Goal: Feedback & Contribution: Leave review/rating

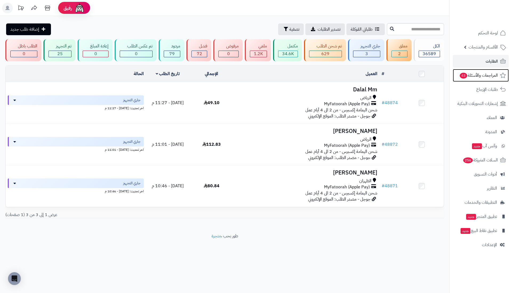
click at [477, 74] on span "المراجعات والأسئلة 43" at bounding box center [478, 75] width 39 height 7
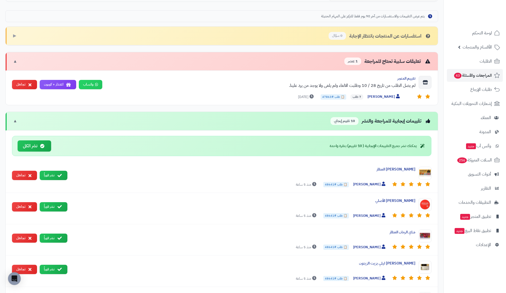
scroll to position [150, 0]
click at [58, 173] on icon at bounding box center [60, 175] width 4 height 4
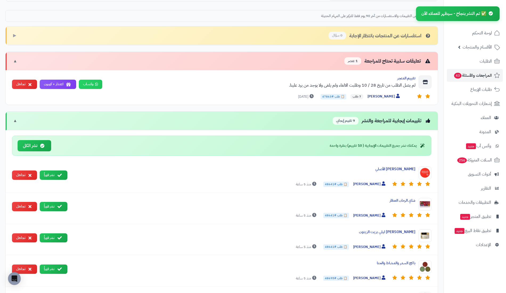
click at [60, 173] on icon at bounding box center [60, 175] width 4 height 4
click at [59, 174] on icon at bounding box center [60, 175] width 4 height 4
click at [64, 173] on button "نشر فوراً" at bounding box center [54, 175] width 28 height 9
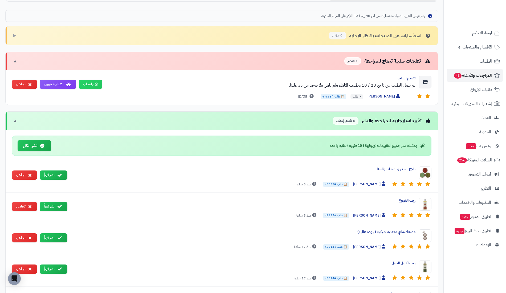
click at [59, 173] on icon at bounding box center [60, 175] width 4 height 4
click at [59, 176] on button "نشر فوراً" at bounding box center [54, 175] width 28 height 9
click at [59, 173] on icon at bounding box center [60, 175] width 4 height 4
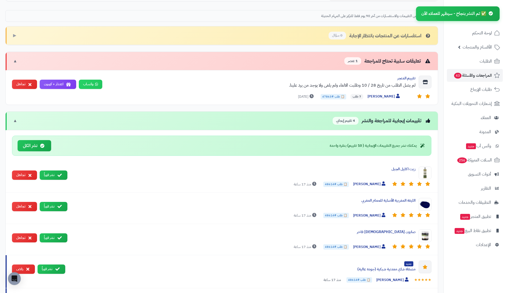
click at [62, 177] on button "نشر فوراً" at bounding box center [54, 175] width 28 height 9
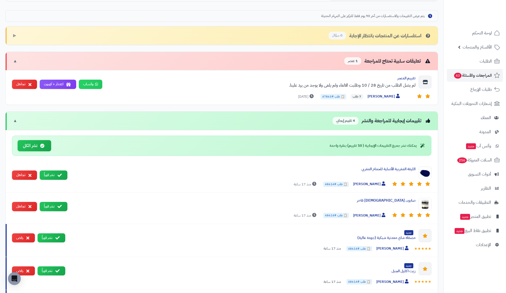
click at [64, 171] on button "نشر فوراً" at bounding box center [54, 175] width 28 height 9
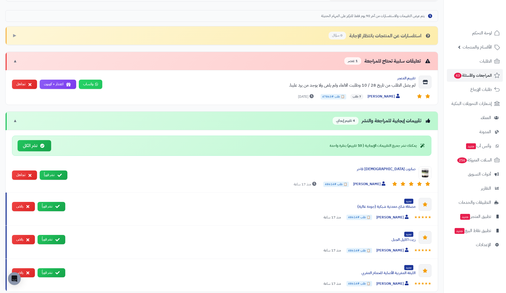
click at [64, 173] on button "نشر فوراً" at bounding box center [54, 175] width 28 height 9
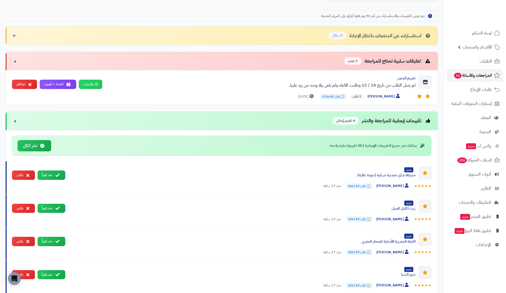
click at [468, 73] on span "المراجعات والأسئلة 43" at bounding box center [473, 75] width 38 height 7
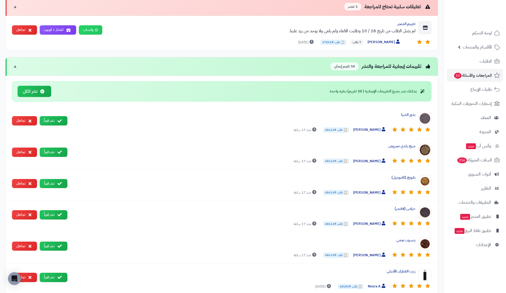
scroll to position [215, 0]
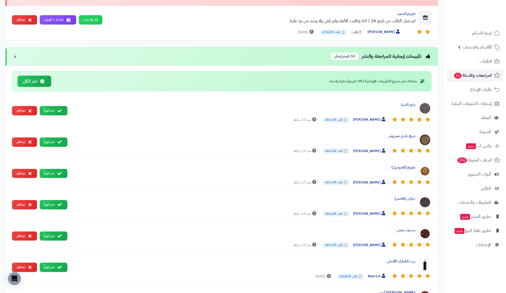
click at [59, 109] on icon at bounding box center [60, 111] width 4 height 4
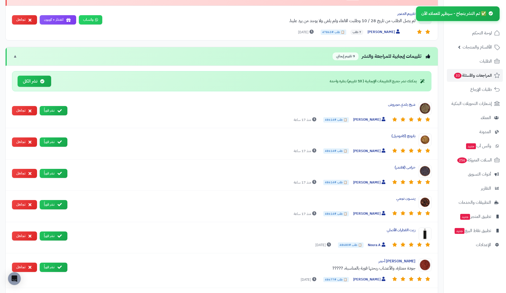
click at [63, 109] on button "نشر فوراً" at bounding box center [54, 110] width 28 height 9
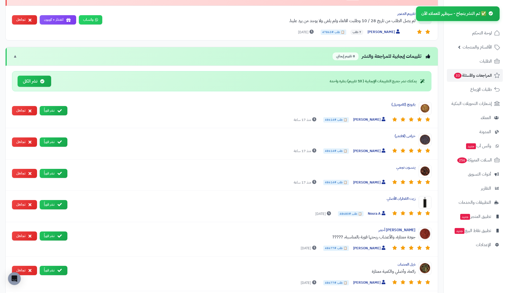
click at [60, 109] on icon at bounding box center [60, 111] width 4 height 4
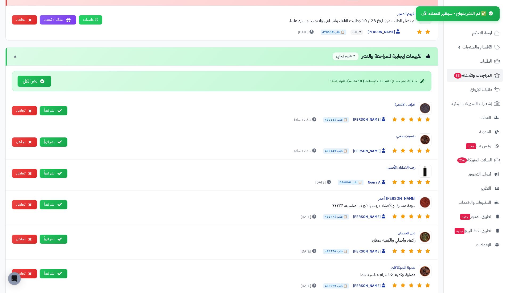
click at [58, 109] on icon at bounding box center [60, 111] width 4 height 4
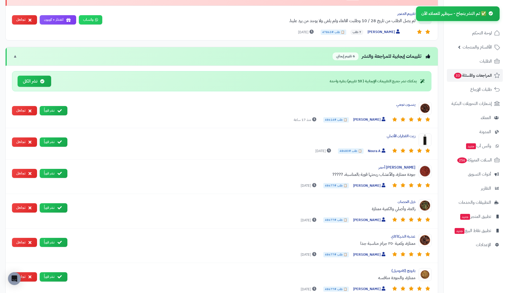
click at [60, 110] on icon at bounding box center [60, 111] width 4 height 4
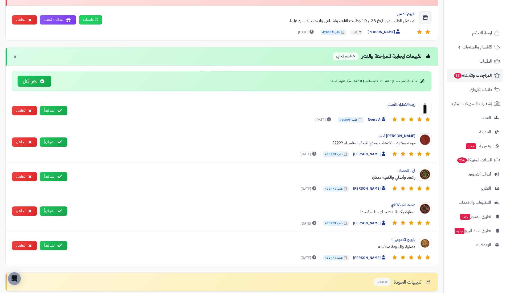
click at [59, 109] on icon at bounding box center [60, 111] width 4 height 4
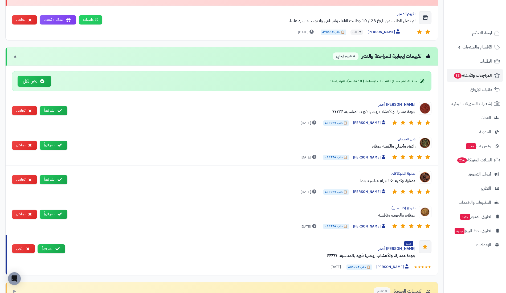
click at [63, 141] on button "نشر فوراً" at bounding box center [54, 145] width 28 height 9
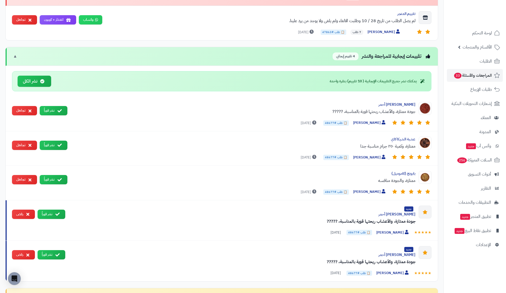
click at [59, 143] on icon at bounding box center [60, 145] width 4 height 4
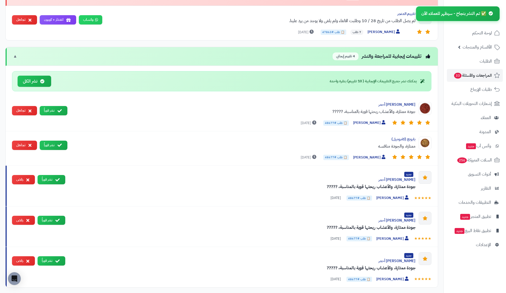
click at [59, 143] on icon at bounding box center [60, 145] width 4 height 4
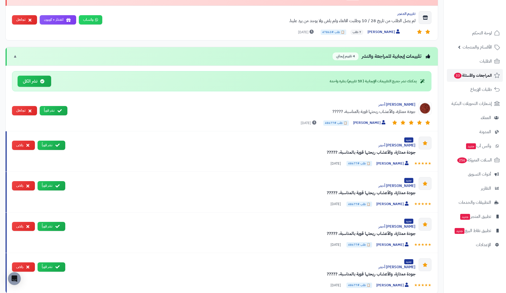
click at [478, 75] on span "المراجعات والأسئلة 33" at bounding box center [473, 75] width 38 height 7
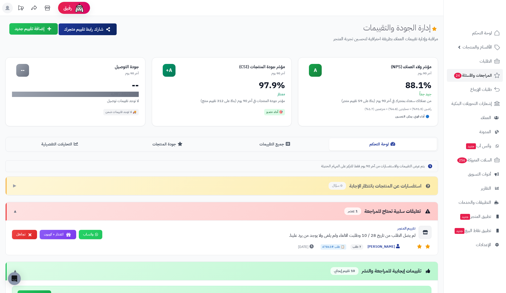
click at [291, 144] on button "جميع التقييمات" at bounding box center [276, 144] width 108 height 12
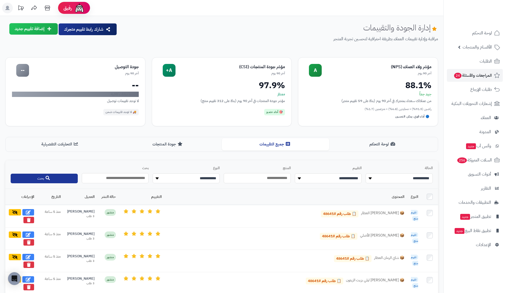
click at [401, 179] on select "**********" at bounding box center [399, 179] width 67 height 10
click at [416, 211] on span "تقييم منتج" at bounding box center [414, 215] width 7 height 11
click at [415, 179] on select "**********" at bounding box center [399, 179] width 67 height 10
click at [417, 211] on span "تقييم منتج" at bounding box center [414, 215] width 7 height 11
click at [415, 177] on select "**********" at bounding box center [399, 179] width 67 height 10
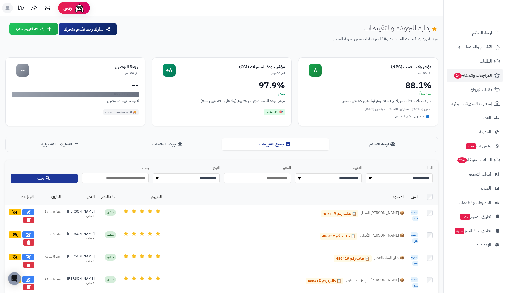
select select "*******"
click at [366, 174] on select "**********" at bounding box center [399, 179] width 67 height 10
click at [43, 175] on button "بحث" at bounding box center [44, 179] width 67 height 10
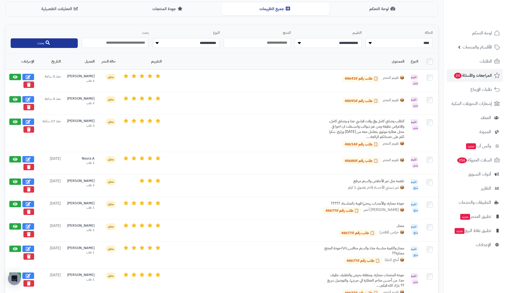
scroll to position [136, 0]
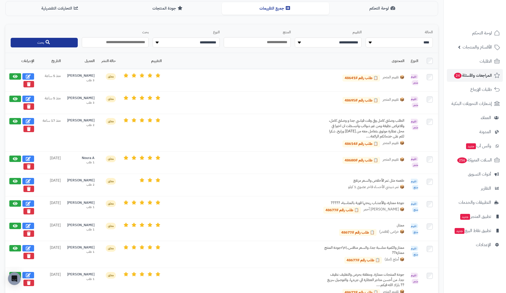
click at [29, 201] on icon at bounding box center [28, 203] width 5 height 4
select select "*"
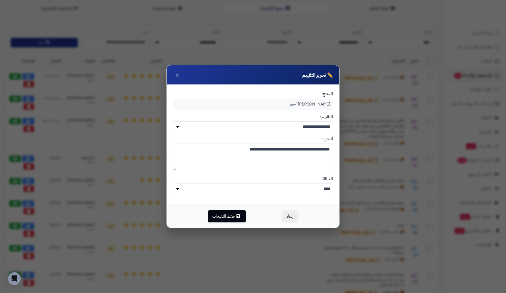
click at [220, 145] on textarea "**********" at bounding box center [253, 157] width 160 height 27
type textarea "**********"
click at [227, 217] on button "حفظ التغييرات" at bounding box center [227, 216] width 38 height 12
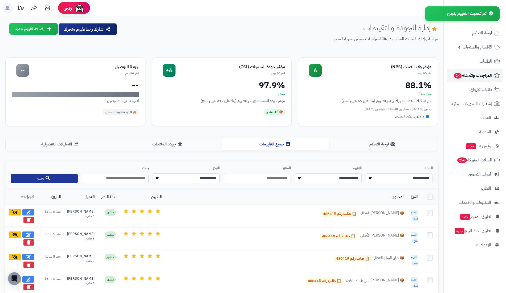
click at [491, 73] on span "المراجعات والأسئلة 24" at bounding box center [473, 75] width 38 height 7
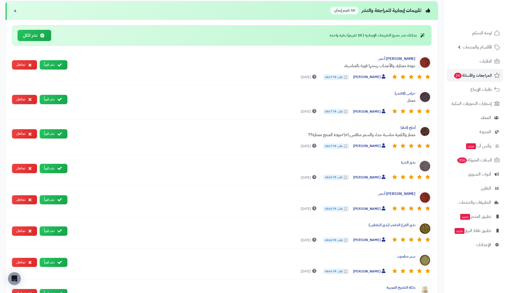
scroll to position [261, 0]
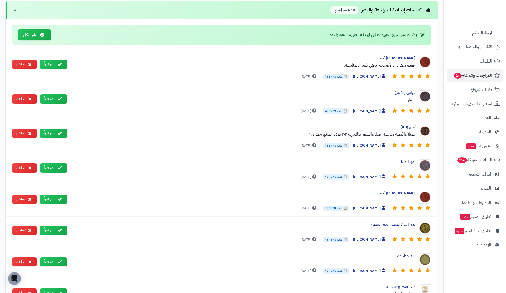
click at [59, 62] on icon at bounding box center [60, 64] width 4 height 4
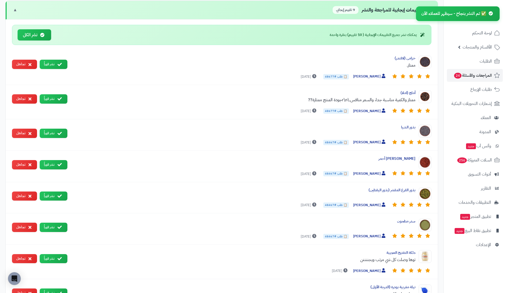
click at [60, 62] on icon at bounding box center [60, 64] width 4 height 4
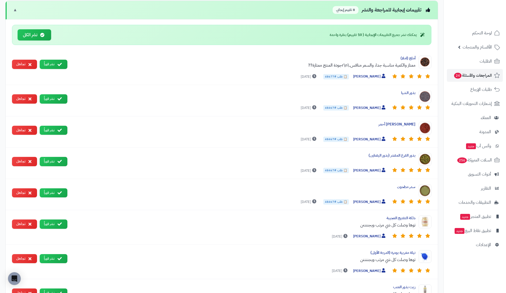
click at [61, 98] on icon at bounding box center [60, 99] width 4 height 4
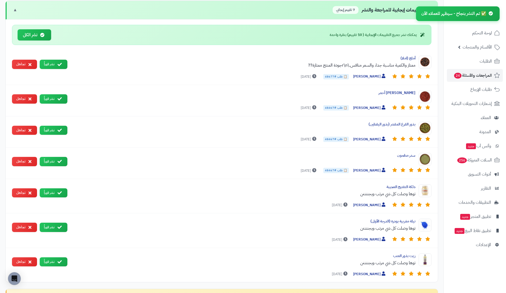
click at [61, 98] on icon at bounding box center [60, 99] width 4 height 4
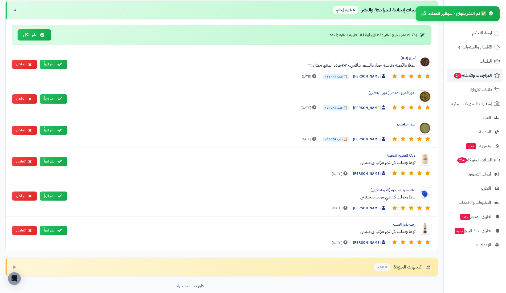
click at [61, 98] on icon at bounding box center [60, 99] width 4 height 4
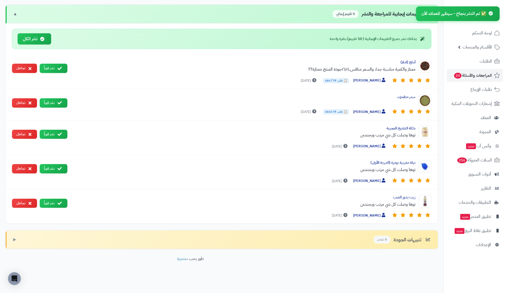
scroll to position [253, 0]
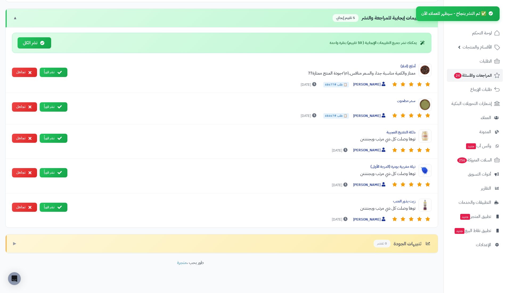
click at [61, 98] on div "سدر مطحون [PERSON_NAME] 📋 طلب #48467 [DATE] نشر فوراً تجاهل" at bounding box center [222, 108] width 433 height 31
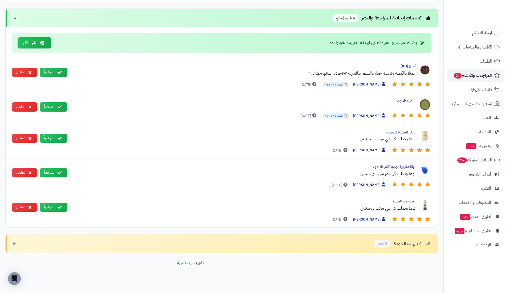
click at [59, 105] on icon at bounding box center [60, 107] width 4 height 4
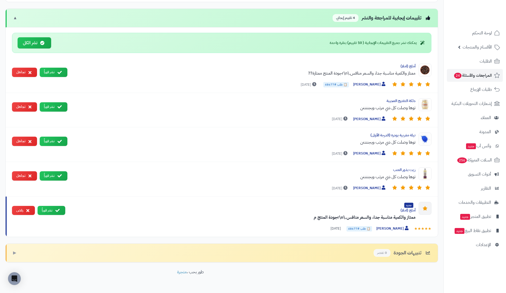
click at [59, 105] on icon at bounding box center [60, 107] width 4 height 4
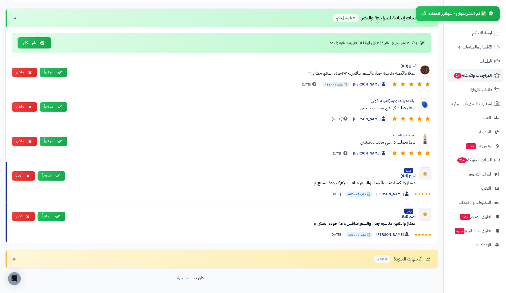
click at [59, 105] on icon at bounding box center [60, 107] width 4 height 4
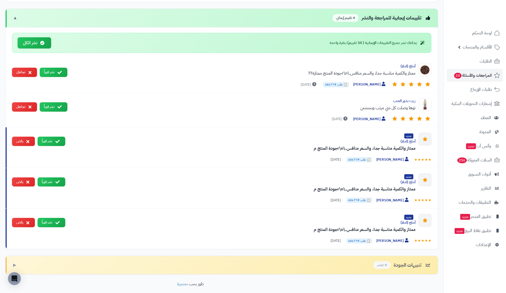
click at [59, 105] on icon at bounding box center [60, 107] width 4 height 4
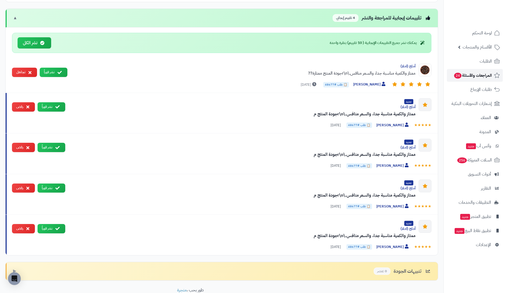
click at [467, 77] on span "المراجعات والأسئلة 24" at bounding box center [473, 75] width 38 height 7
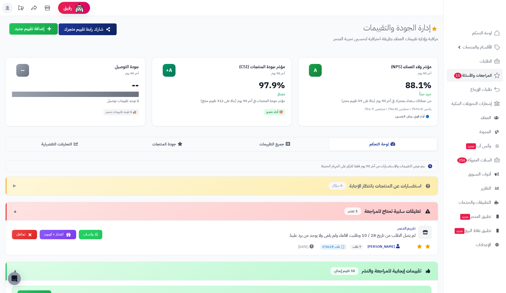
click at [272, 150] on button "جميع التقييمات" at bounding box center [276, 144] width 108 height 12
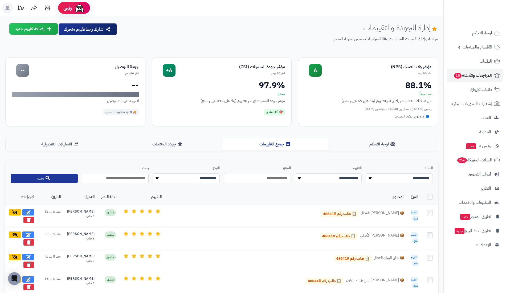
click at [423, 177] on select "**********" at bounding box center [399, 179] width 67 height 10
select select "*******"
click at [366, 174] on select "**********" at bounding box center [399, 179] width 67 height 10
click at [58, 170] on div "**********" at bounding box center [221, 174] width 433 height 29
click at [59, 174] on button "بحث" at bounding box center [44, 179] width 67 height 10
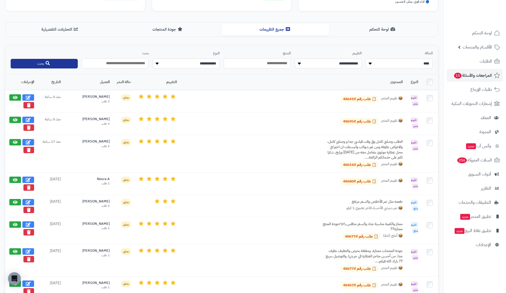
scroll to position [123, 0]
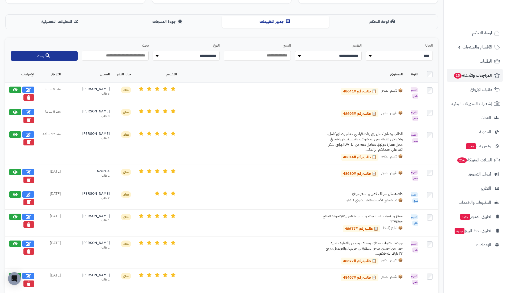
click at [33, 215] on button at bounding box center [28, 217] width 12 height 6
select select "*"
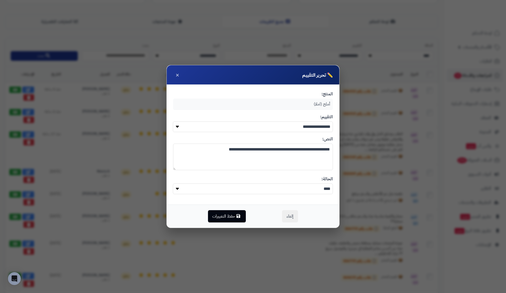
click at [198, 154] on textarea "**********" at bounding box center [253, 157] width 160 height 27
type textarea "**********"
click at [208, 210] on div "إلغاء حفظ التغييرات" at bounding box center [253, 216] width 173 height 23
click at [209, 211] on button "حفظ التغييرات" at bounding box center [227, 216] width 38 height 12
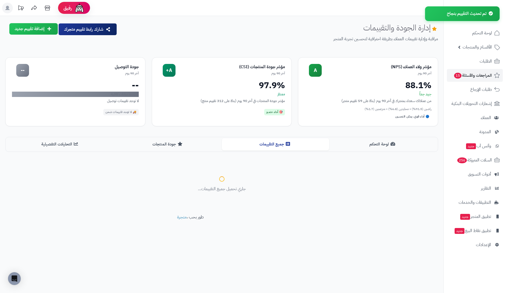
scroll to position [0, 0]
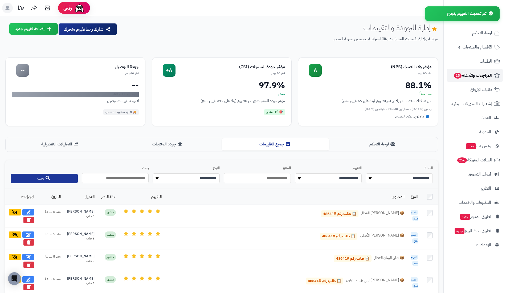
click at [471, 72] on span "المراجعات والأسئلة 15" at bounding box center [473, 75] width 38 height 7
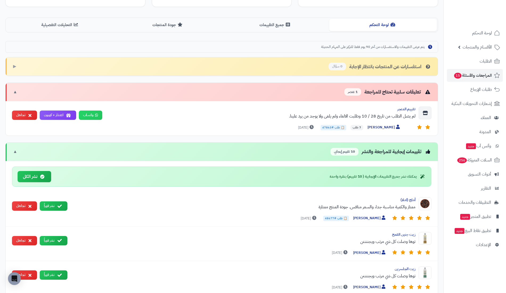
scroll to position [120, 0]
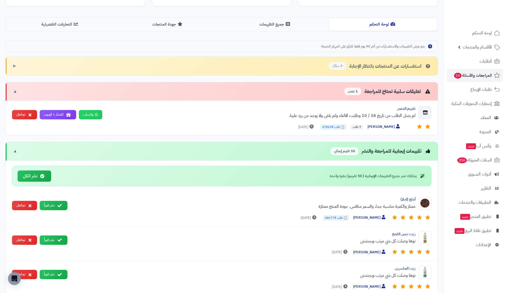
click at [60, 204] on icon at bounding box center [60, 206] width 4 height 4
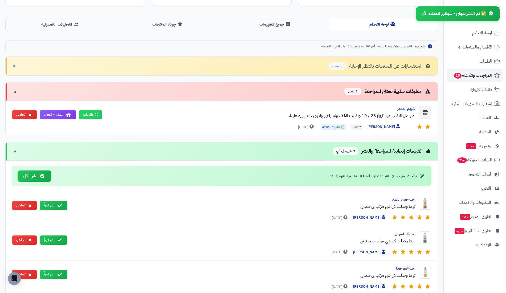
click at [59, 204] on icon at bounding box center [60, 206] width 4 height 4
click at [66, 205] on button "نشر فوراً" at bounding box center [54, 205] width 28 height 9
click at [64, 203] on button "نشر فوراً" at bounding box center [54, 205] width 28 height 9
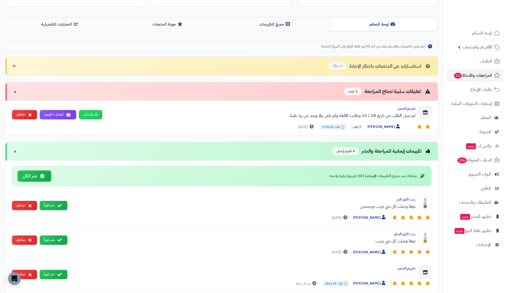
click at [59, 204] on icon at bounding box center [60, 206] width 4 height 4
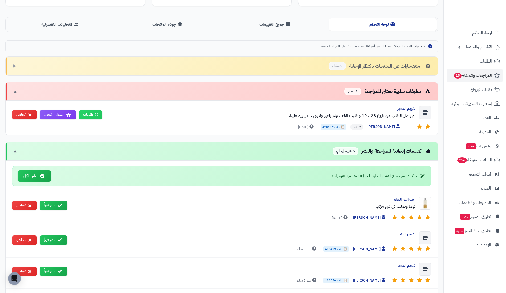
click at [64, 206] on button "نشر فوراً" at bounding box center [54, 205] width 28 height 9
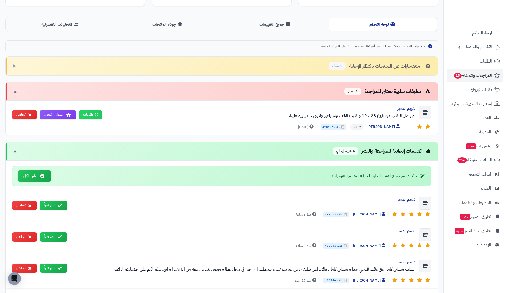
click at [65, 204] on button "نشر فوراً" at bounding box center [54, 205] width 28 height 9
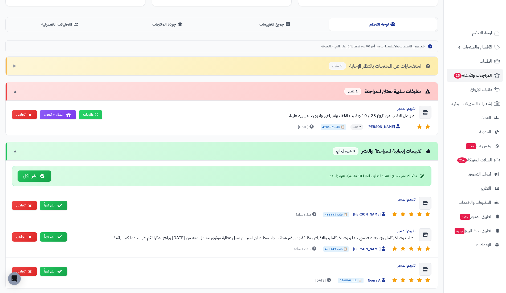
click at [59, 204] on icon at bounding box center [60, 206] width 4 height 4
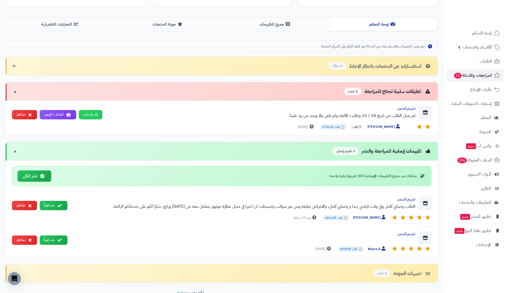
click at [55, 201] on button "نشر فوراً" at bounding box center [54, 205] width 28 height 9
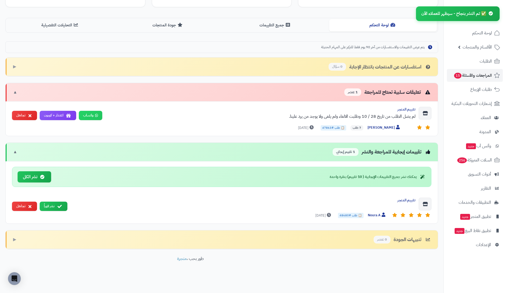
scroll to position [116, 0]
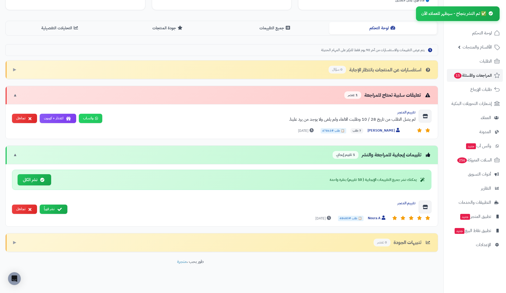
click at [52, 207] on button "نشر فوراً" at bounding box center [54, 209] width 28 height 9
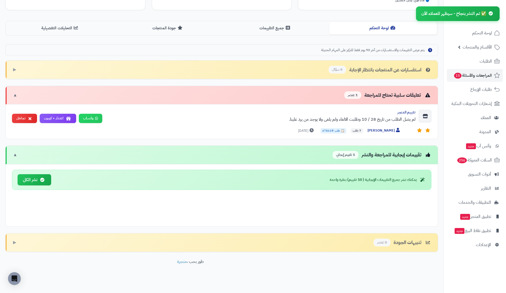
scroll to position [85, 0]
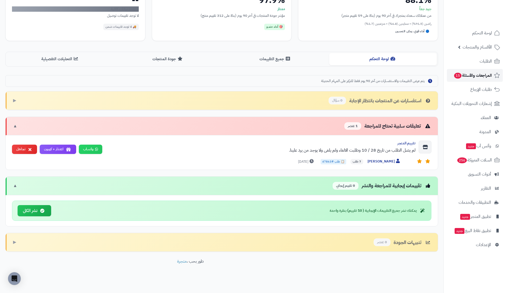
click at [473, 76] on span "المراجعات والأسئلة 15" at bounding box center [473, 75] width 38 height 7
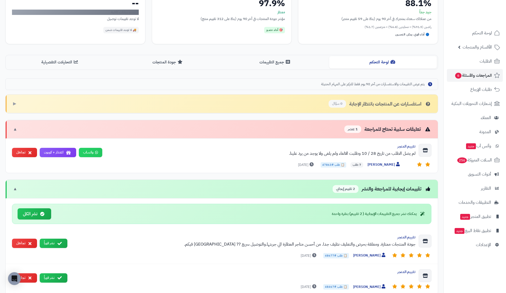
scroll to position [82, 0]
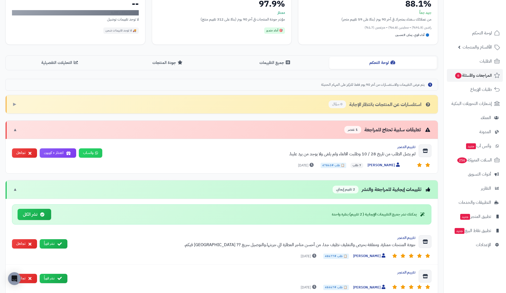
click at [302, 58] on button "جميع التقييمات" at bounding box center [276, 63] width 108 height 12
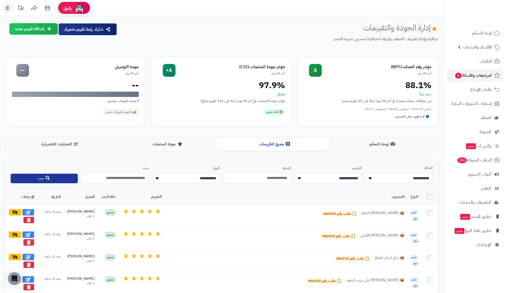
click at [404, 140] on button "لوحة التحكم" at bounding box center [383, 144] width 108 height 12
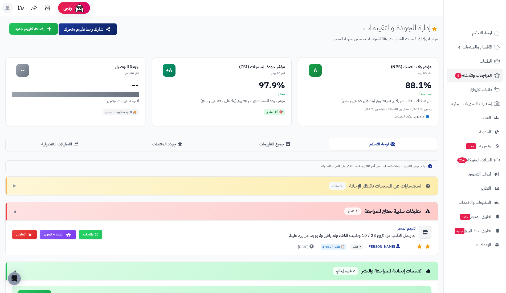
click at [408, 145] on button "لوحة التحكم" at bounding box center [383, 144] width 108 height 12
click at [316, 139] on button "جميع التقييمات" at bounding box center [276, 144] width 108 height 12
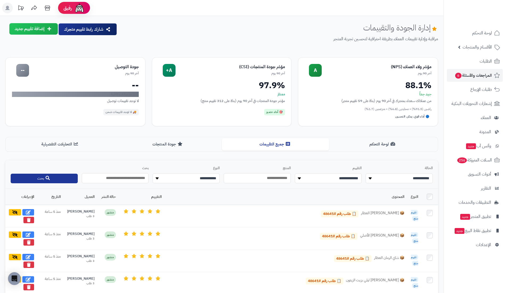
click at [408, 181] on select "**********" at bounding box center [399, 179] width 67 height 10
click at [366, 174] on select "**********" at bounding box center [399, 179] width 67 height 10
click at [414, 180] on select "**********" at bounding box center [399, 179] width 67 height 10
select select "*******"
click at [366, 174] on select "**********" at bounding box center [399, 179] width 67 height 10
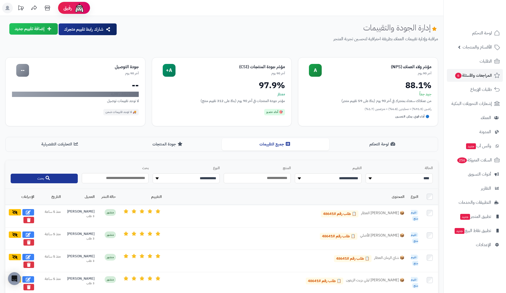
click at [66, 176] on button "بحث" at bounding box center [44, 179] width 67 height 10
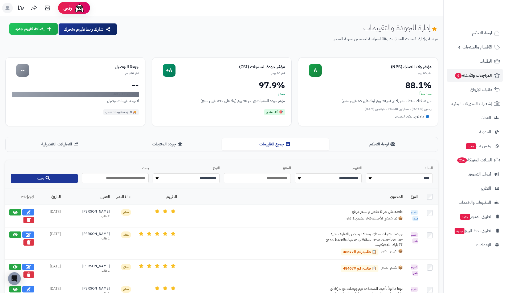
click at [34, 234] on button at bounding box center [28, 235] width 12 height 6
select select "*"
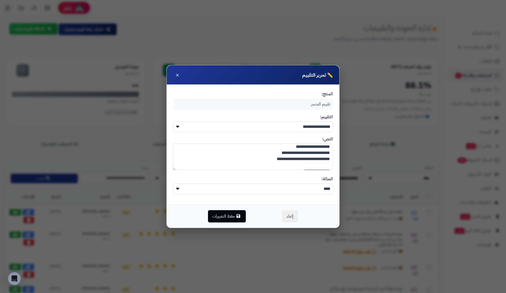
scroll to position [15, 0]
click at [276, 159] on textarea "**********" at bounding box center [253, 157] width 160 height 27
type textarea "**********"
click at [222, 214] on button "حفظ التغييرات" at bounding box center [227, 216] width 38 height 12
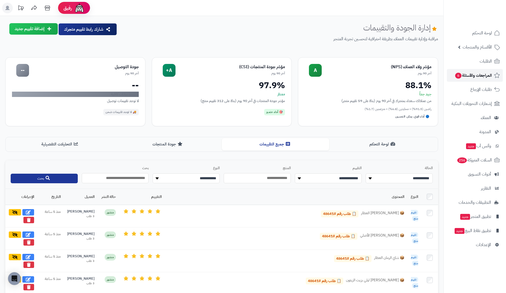
click at [480, 71] on link "المراجعات والأسئلة 6" at bounding box center [475, 75] width 56 height 13
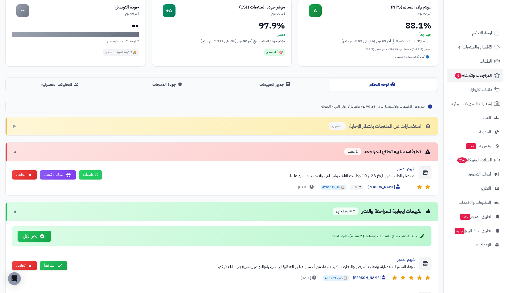
scroll to position [129, 0]
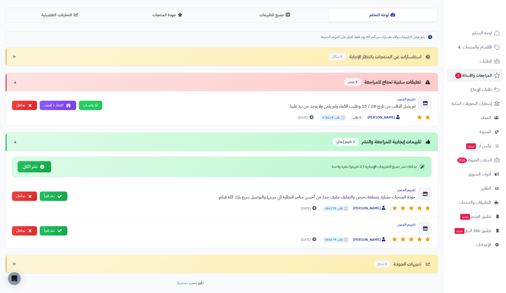
click at [59, 194] on icon at bounding box center [60, 196] width 4 height 4
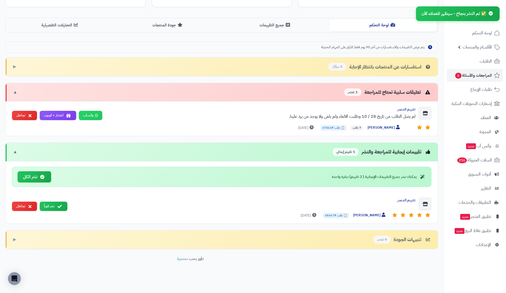
scroll to position [116, 0]
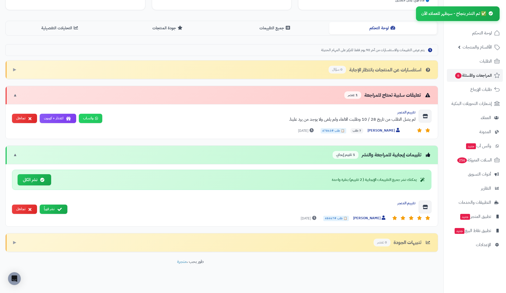
click at [54, 206] on button "نشر فوراً" at bounding box center [54, 209] width 28 height 9
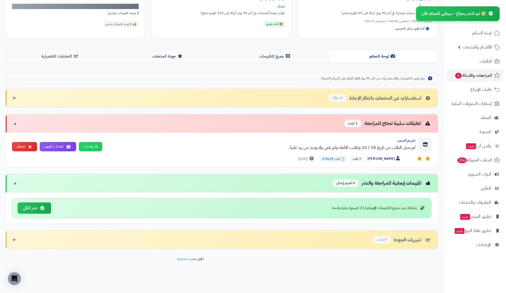
scroll to position [85, 0]
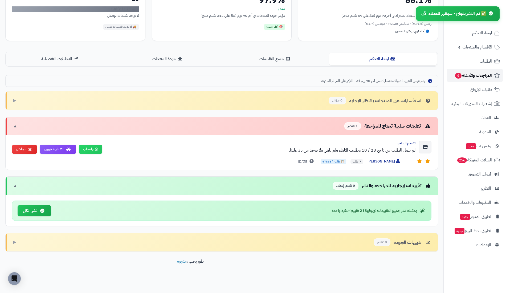
click at [482, 77] on span "المراجعات والأسئلة 6" at bounding box center [473, 75] width 37 height 7
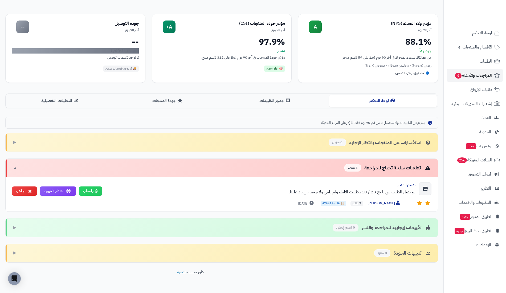
scroll to position [54, 0]
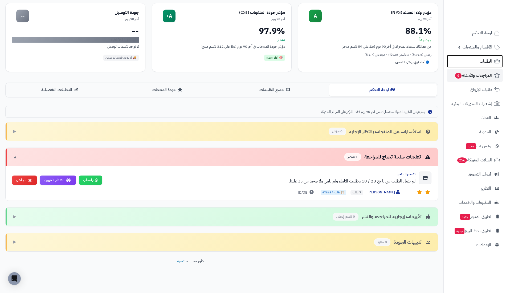
click at [463, 64] on link "الطلبات" at bounding box center [475, 61] width 56 height 13
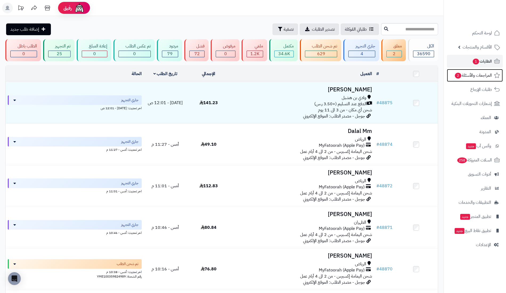
click at [463, 76] on span "المراجعات والأسئلة 2" at bounding box center [474, 75] width 38 height 7
